Goal: Find specific page/section: Find specific page/section

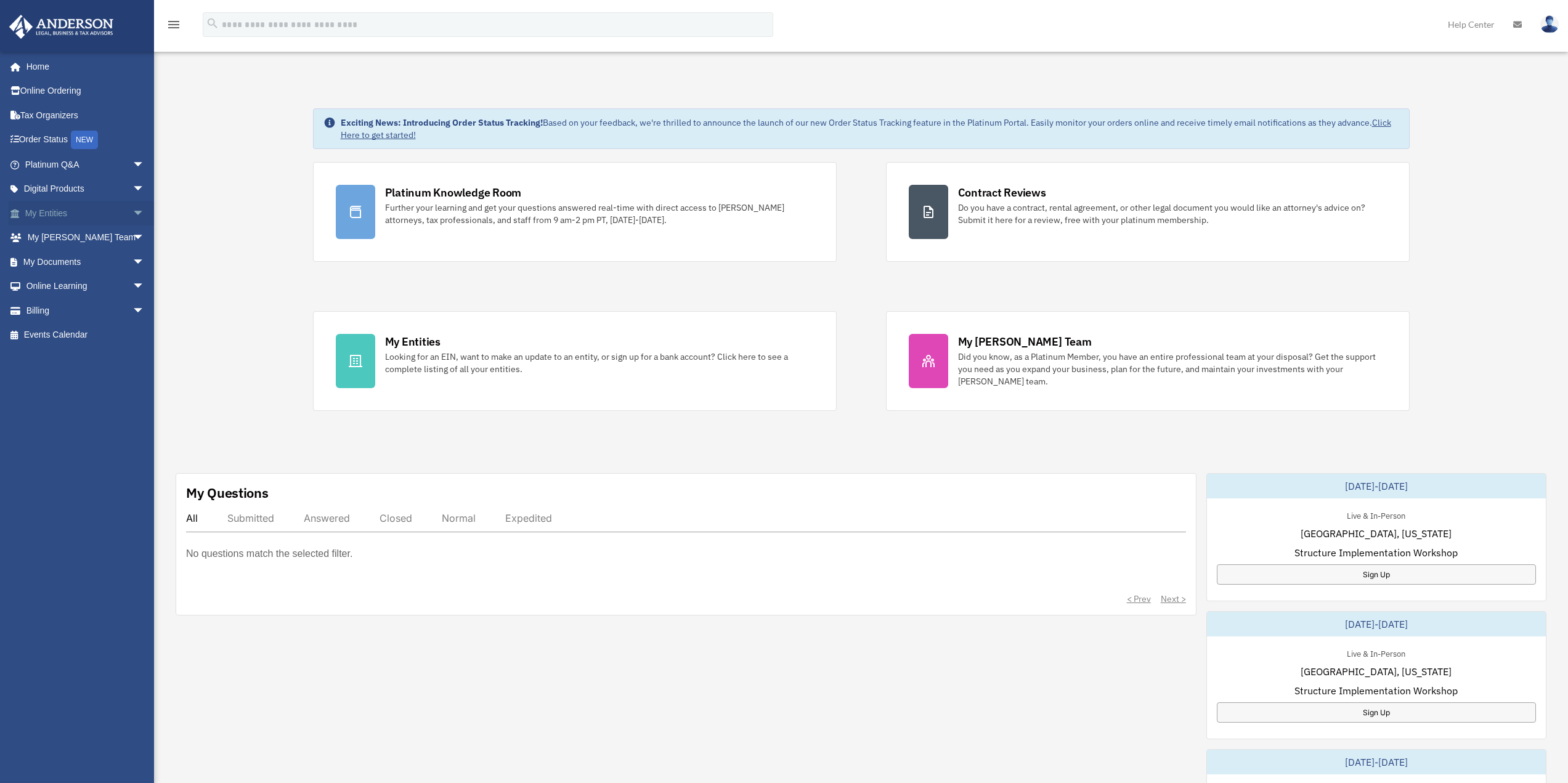
click at [132, 211] on span "arrow_drop_down" at bounding box center [145, 213] width 25 height 25
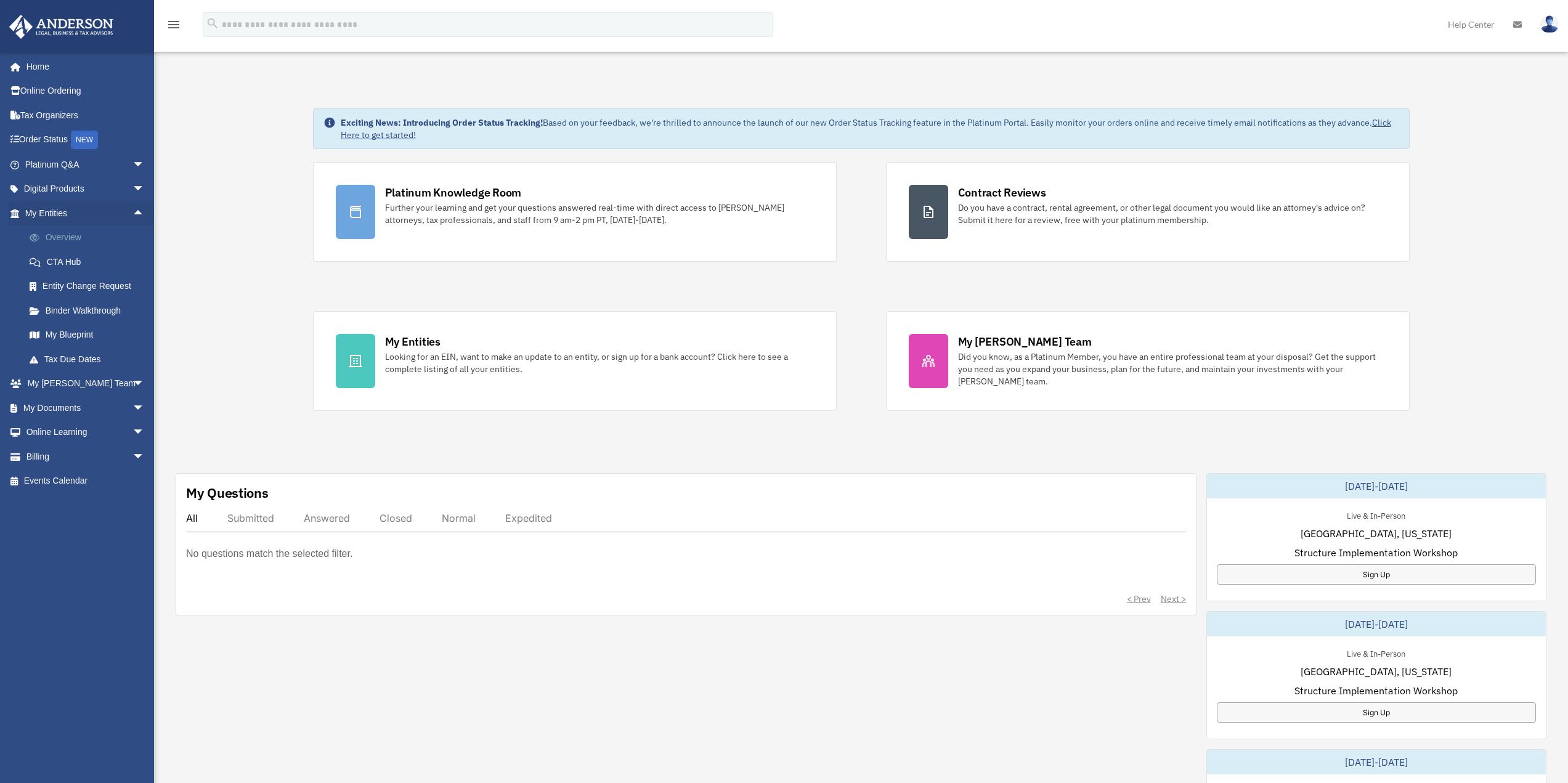
click at [69, 240] on link "Overview" at bounding box center [90, 238] width 146 height 25
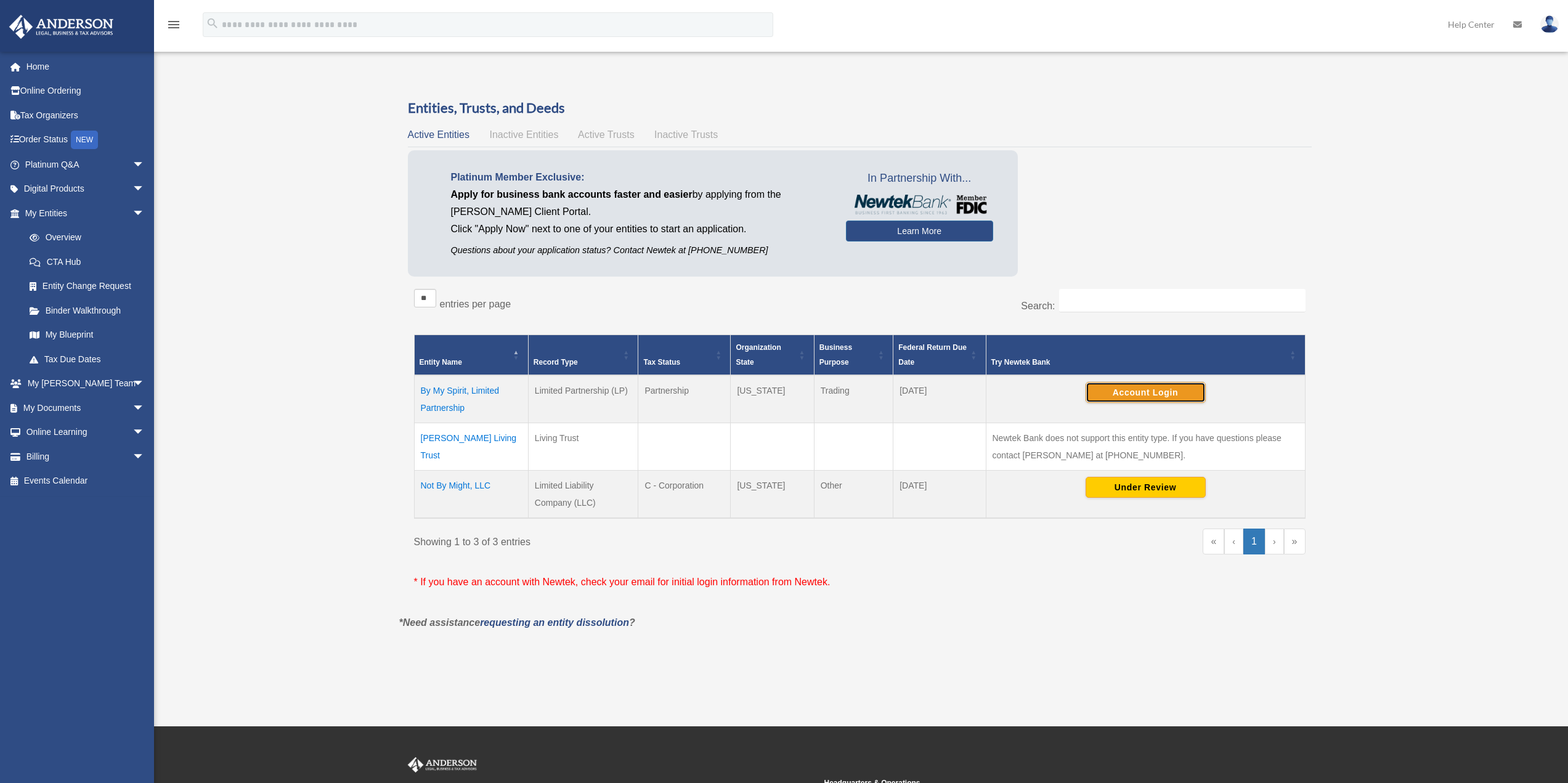
click at [1156, 392] on button "Account Login" at bounding box center [1145, 392] width 120 height 21
click at [42, 137] on link "Order Status NEW" at bounding box center [85, 140] width 155 height 25
